Goal: Find specific page/section: Find specific page/section

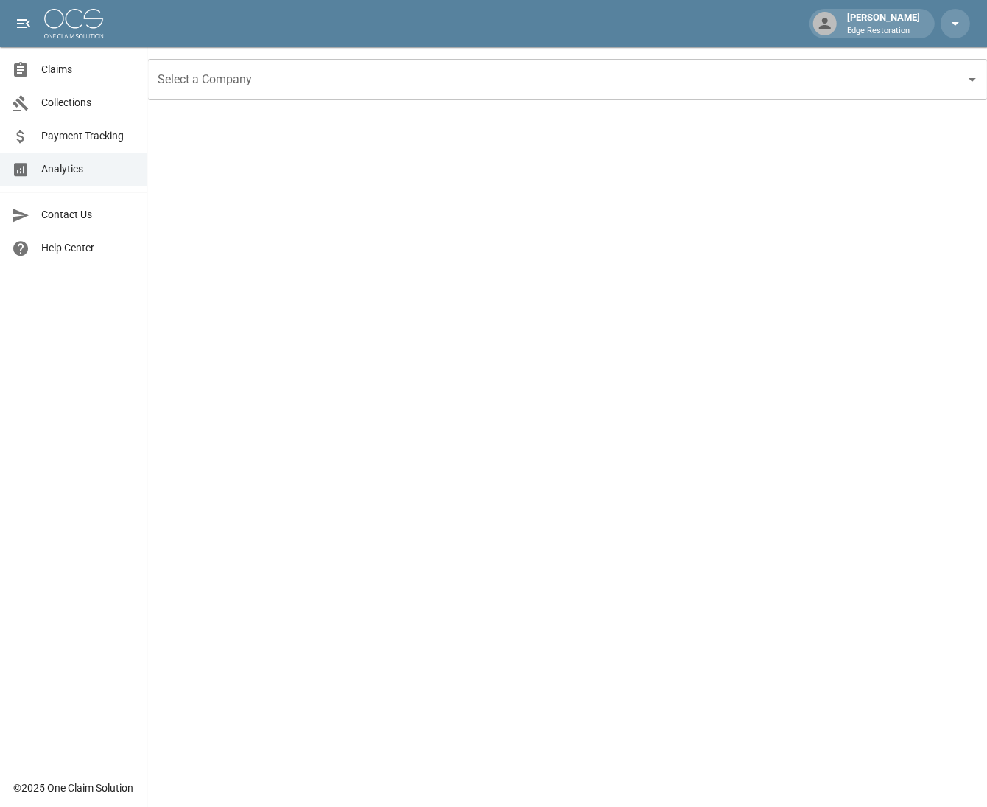
click at [56, 74] on span "Claims" at bounding box center [88, 69] width 94 height 15
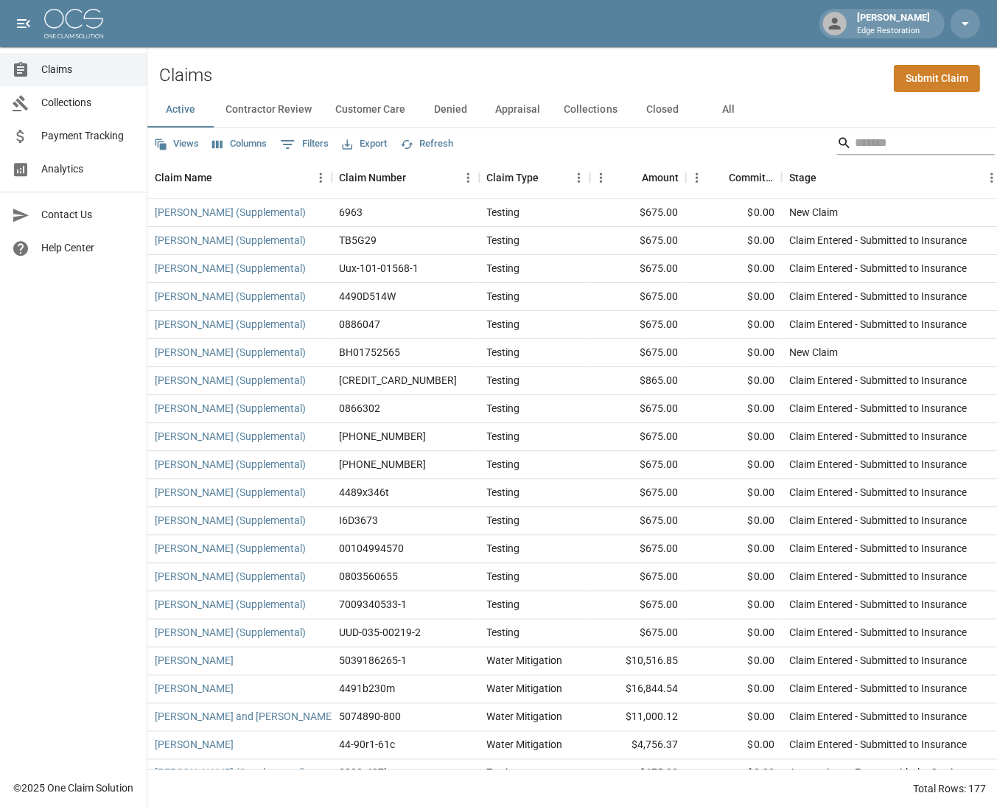
click at [899, 142] on input "Search" at bounding box center [913, 143] width 118 height 24
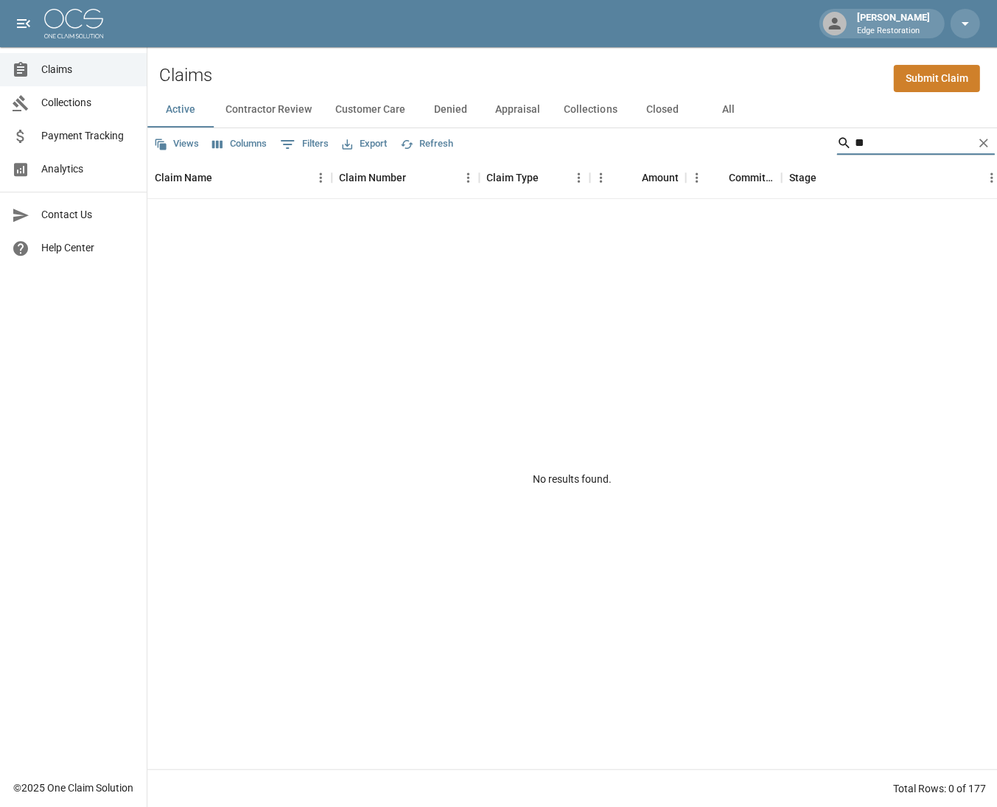
type input "*"
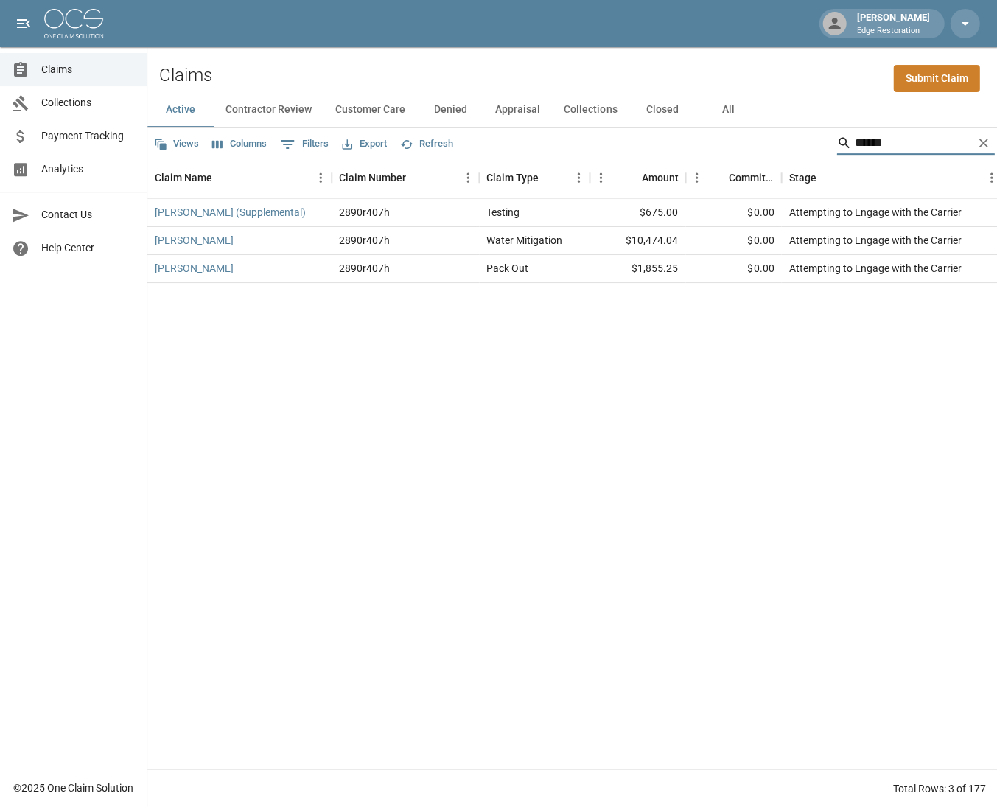
type input "*******"
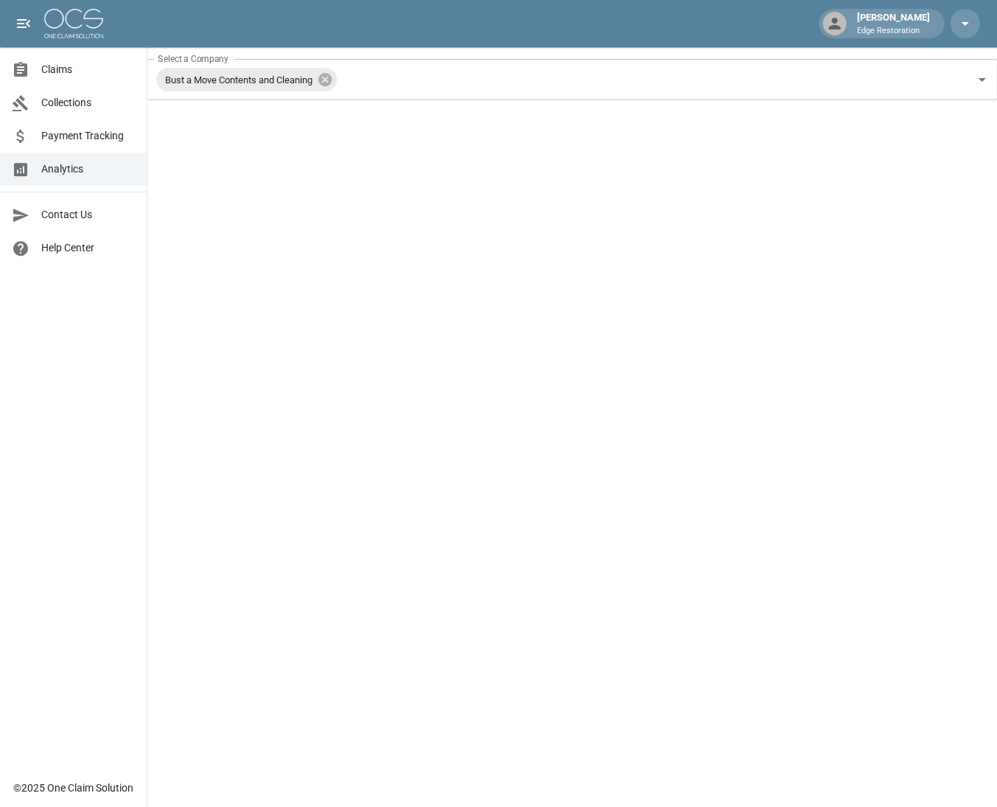
click at [119, 168] on span "Analytics" at bounding box center [88, 168] width 94 height 15
click at [333, 80] on icon at bounding box center [325, 79] width 16 height 16
click at [102, 69] on span "Claims" at bounding box center [88, 69] width 94 height 15
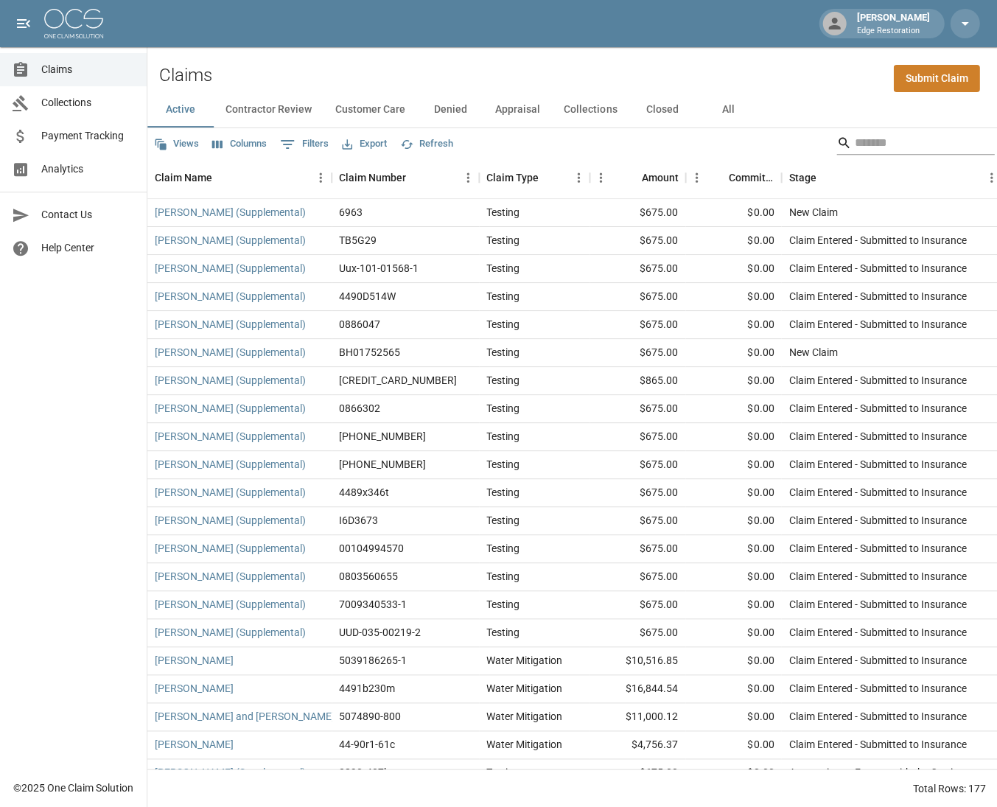
click at [890, 147] on input "Search" at bounding box center [913, 143] width 118 height 24
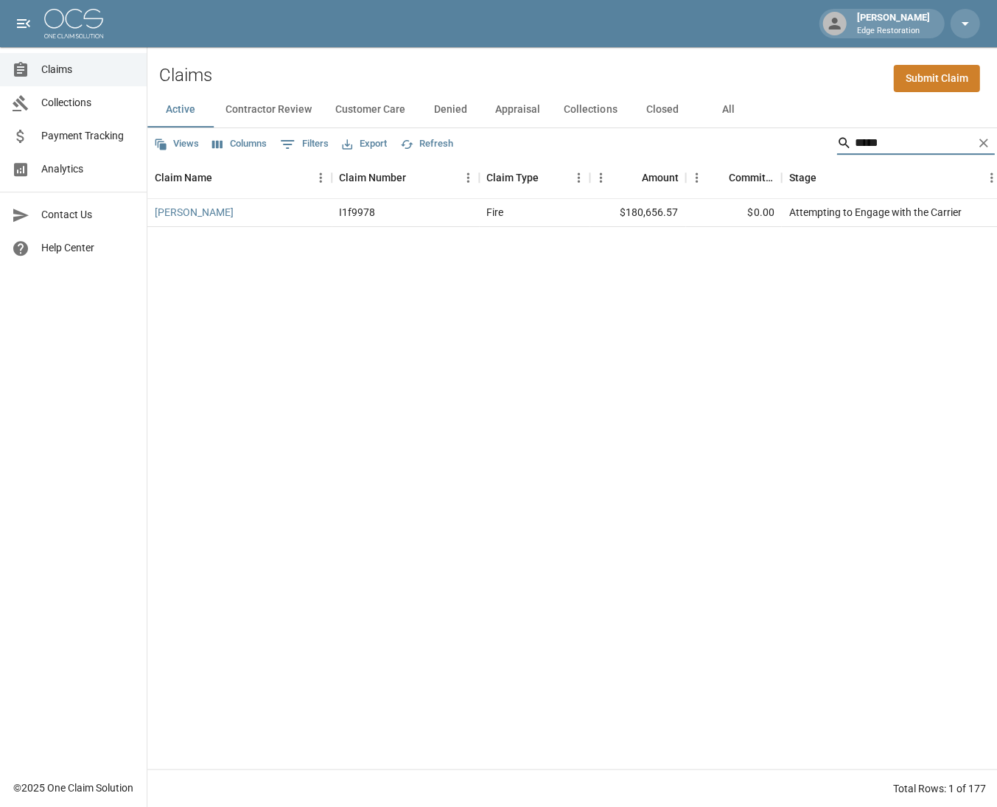
type input "*****"
click at [460, 218] on div "I1f9978" at bounding box center [405, 213] width 147 height 28
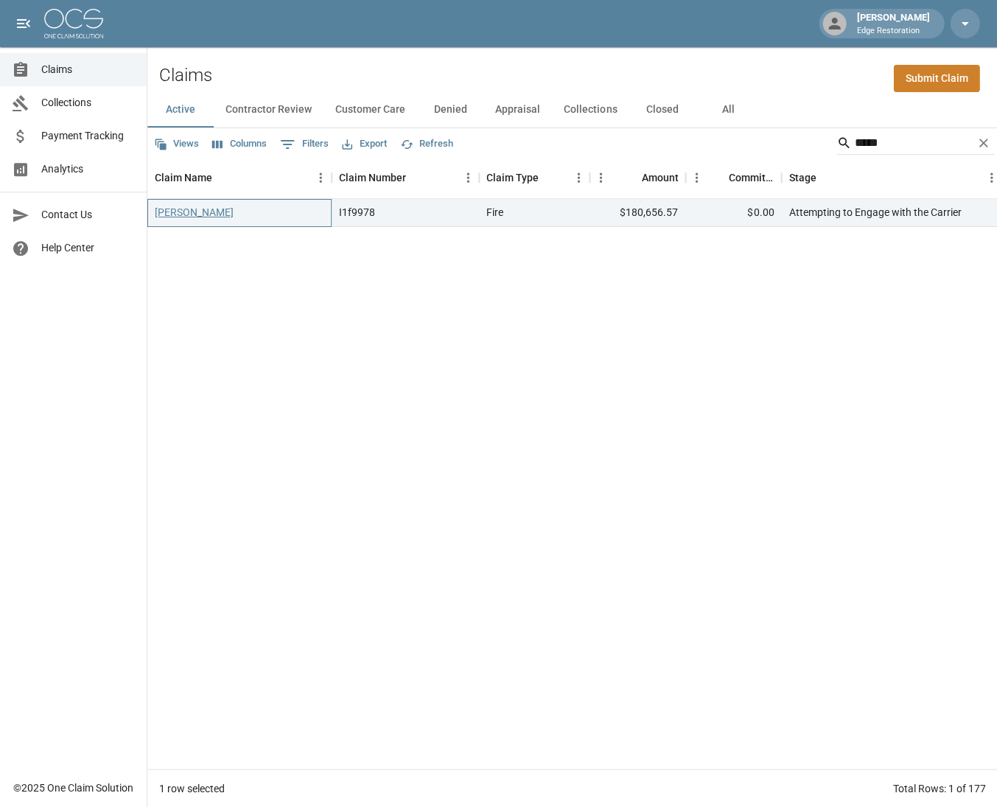
click at [214, 211] on link "[PERSON_NAME]" at bounding box center [194, 212] width 79 height 15
